Goal: Task Accomplishment & Management: Manage account settings

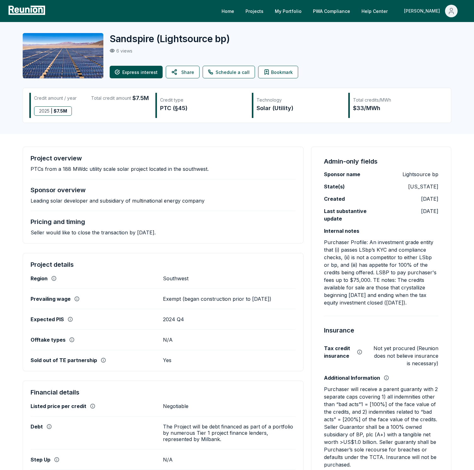
click at [442, 12] on button "[PERSON_NAME]" at bounding box center [431, 11] width 64 height 13
click at [420, 33] on div "Admin Portal" at bounding box center [437, 34] width 60 height 18
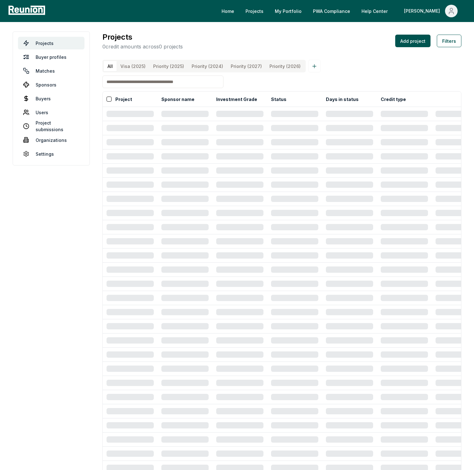
click at [161, 82] on input at bounding box center [162, 82] width 121 height 13
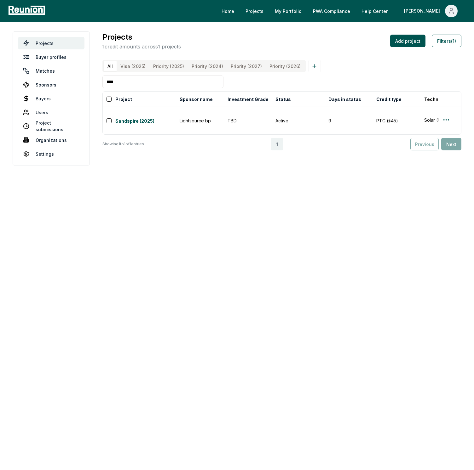
type input "****"
click at [443, 45] on button "Filters (1)" at bounding box center [446, 41] width 30 height 13
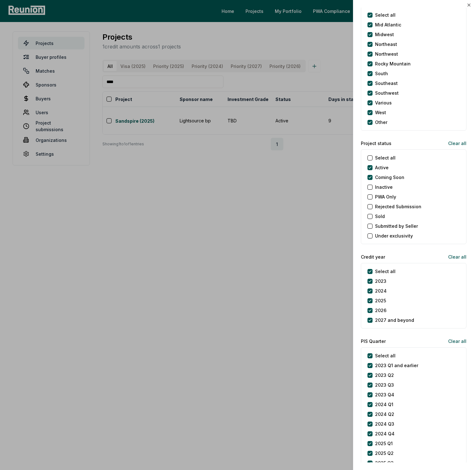
scroll to position [538, 0]
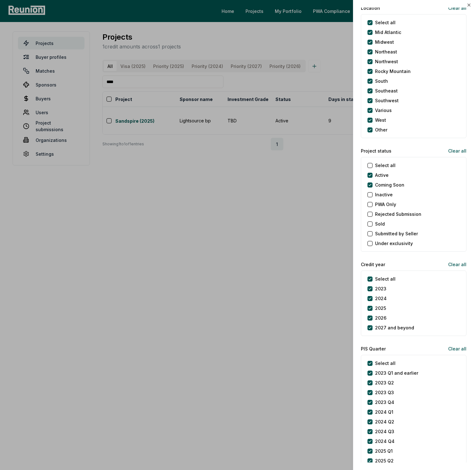
click at [371, 195] on button "Inactive" at bounding box center [369, 194] width 5 height 5
click at [227, 81] on div at bounding box center [237, 235] width 474 height 470
